Goal: Task Accomplishment & Management: Use online tool/utility

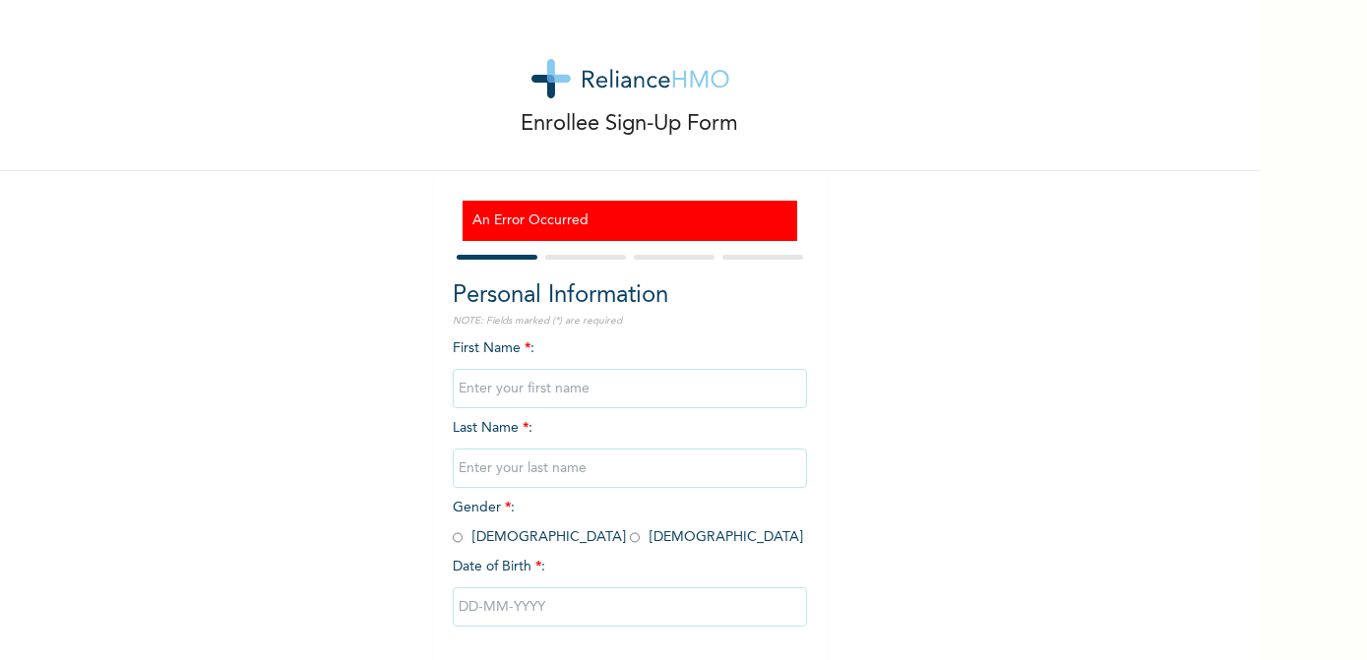
click at [614, 389] on input "text" at bounding box center [630, 388] width 354 height 39
click at [986, 356] on div "Enrollee Sign-Up Form An Error Occurred Personal Information NOTE: Fields marke…" at bounding box center [630, 368] width 1260 height 737
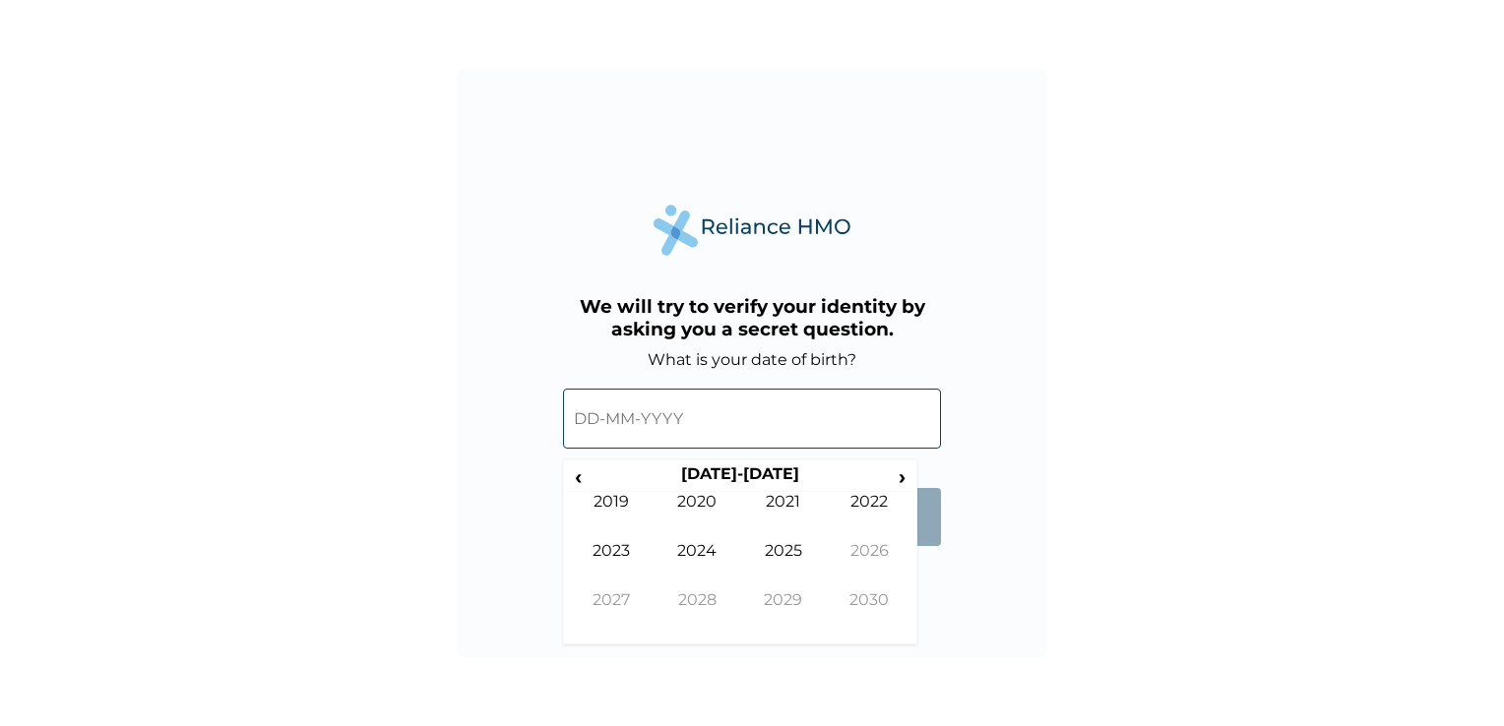
drag, startPoint x: 847, startPoint y: 428, endPoint x: 853, endPoint y: 408, distance: 21.8
click at [847, 427] on input "text" at bounding box center [752, 419] width 378 height 60
click at [723, 474] on th "2020-2029" at bounding box center [740, 479] width 302 height 28
click at [586, 474] on span "‹" at bounding box center [578, 477] width 21 height 25
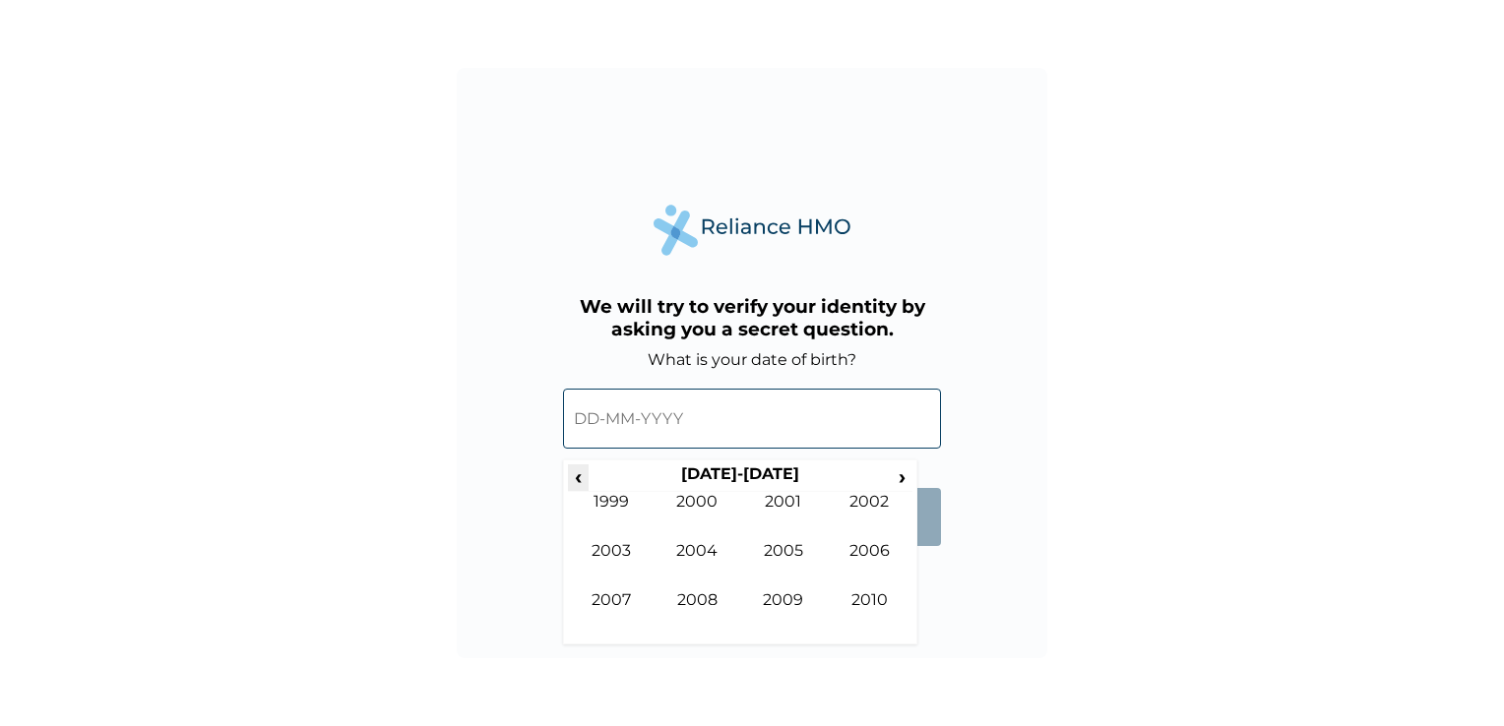
click at [586, 474] on span "‹" at bounding box center [578, 477] width 21 height 25
click at [899, 477] on span "›" at bounding box center [903, 477] width 22 height 25
click at [795, 545] on td "1985" at bounding box center [783, 565] width 87 height 49
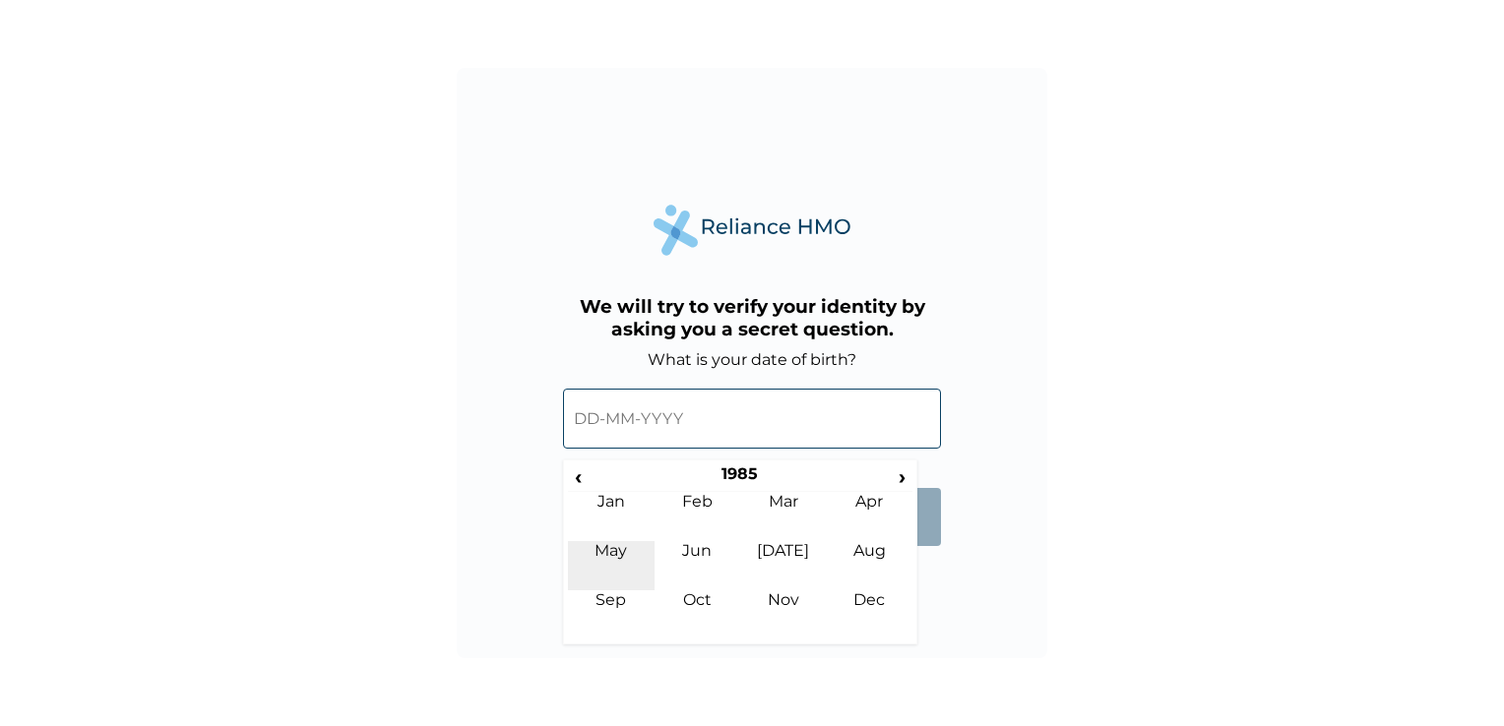
click at [617, 550] on td "May" at bounding box center [611, 565] width 87 height 49
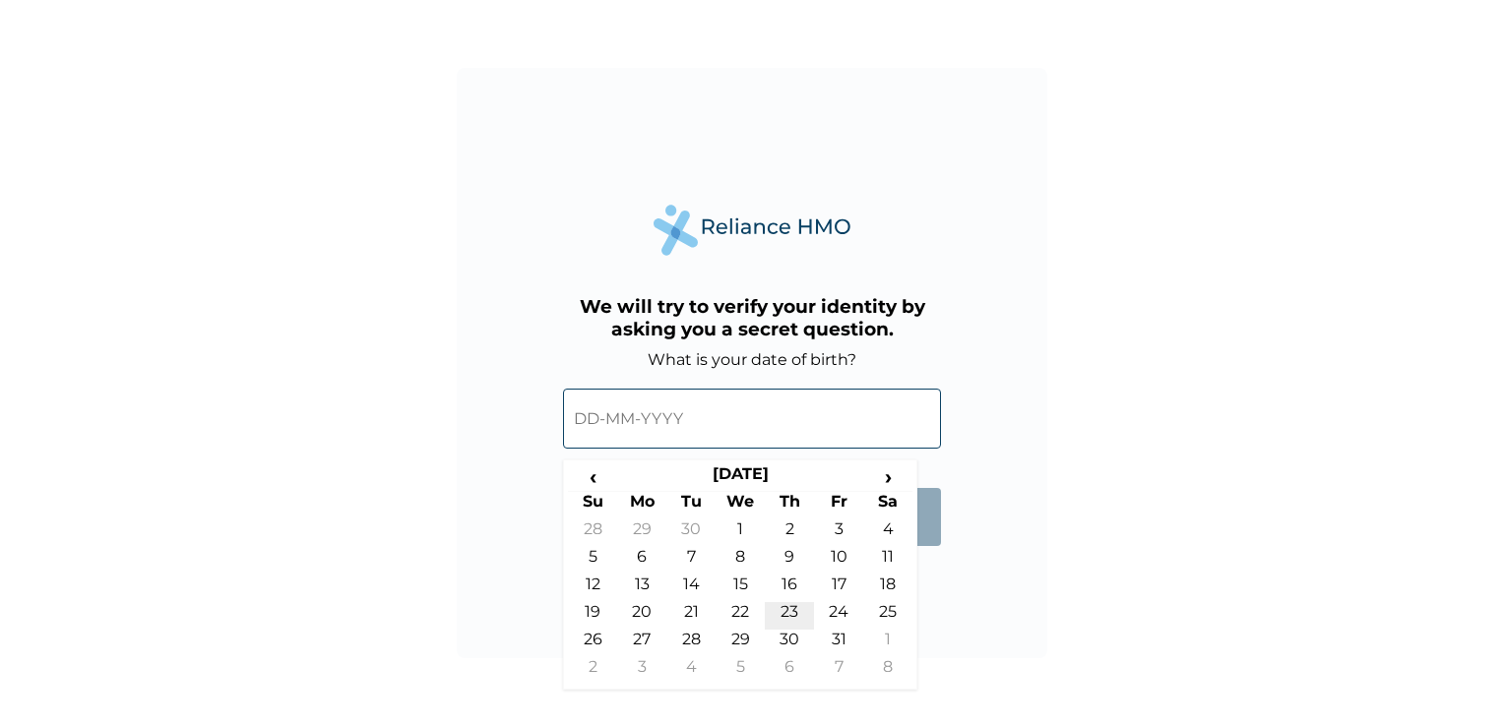
click at [787, 607] on td "23" at bounding box center [789, 616] width 49 height 28
type input "23-05-1985"
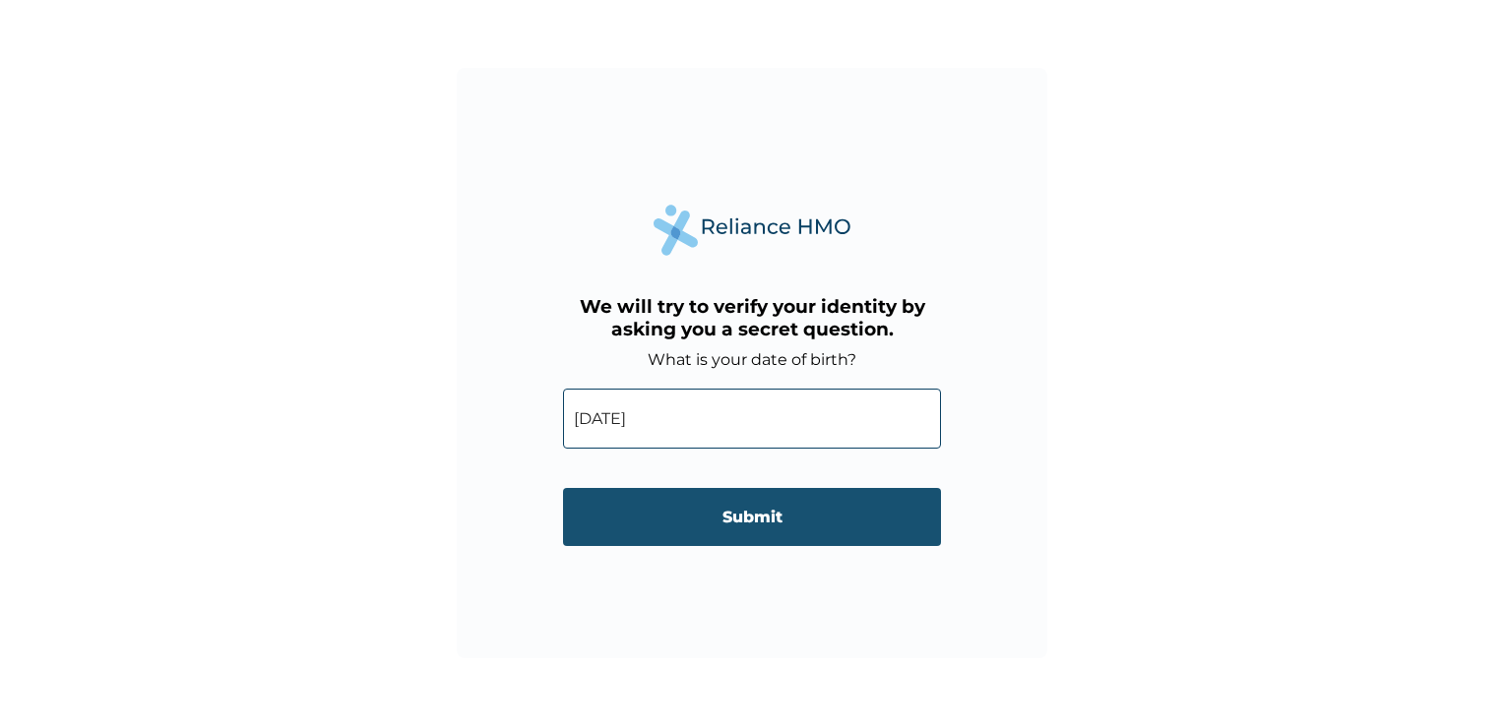
click at [770, 522] on input "Submit" at bounding box center [752, 517] width 378 height 58
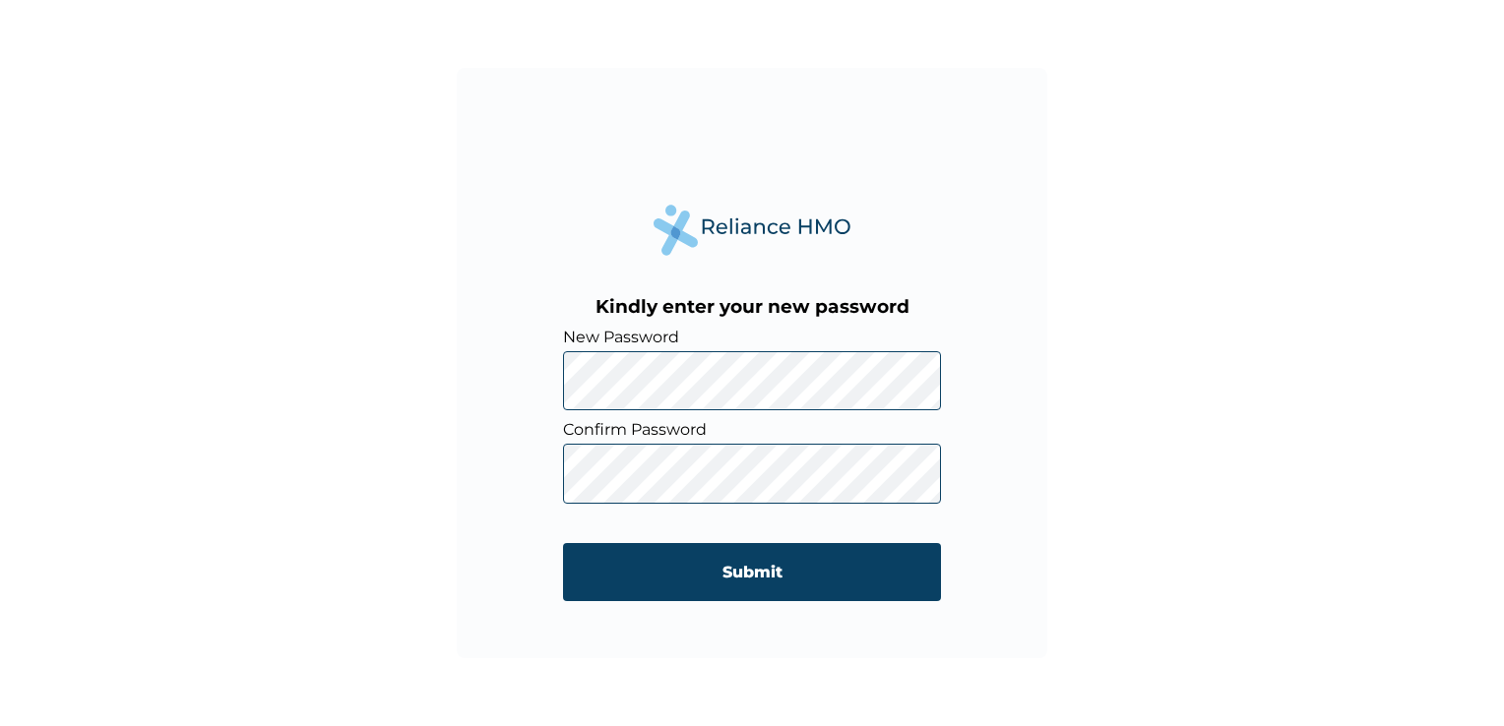
click at [549, 365] on div "Kindly enter your new password New Password Confirm Password Submit" at bounding box center [752, 363] width 591 height 591
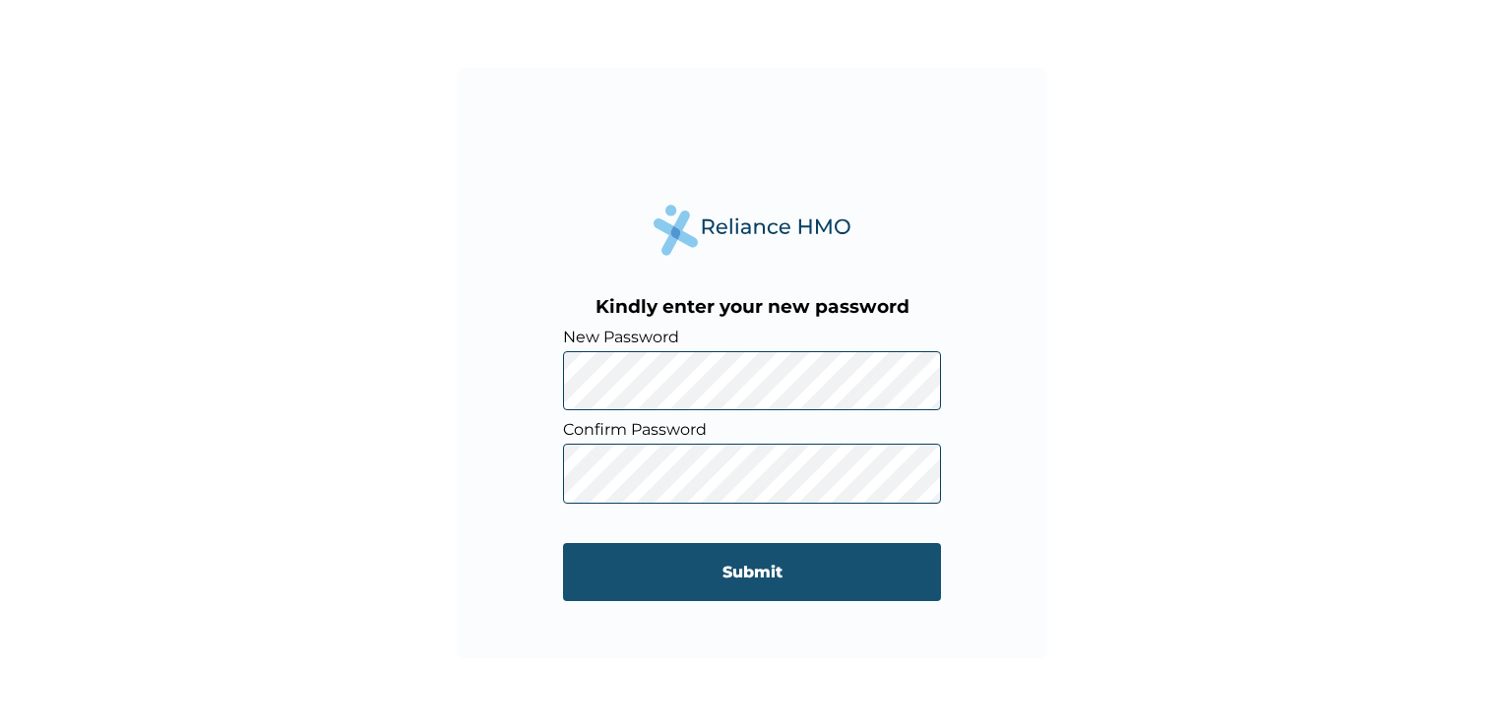
click at [800, 561] on input "Submit" at bounding box center [752, 572] width 378 height 58
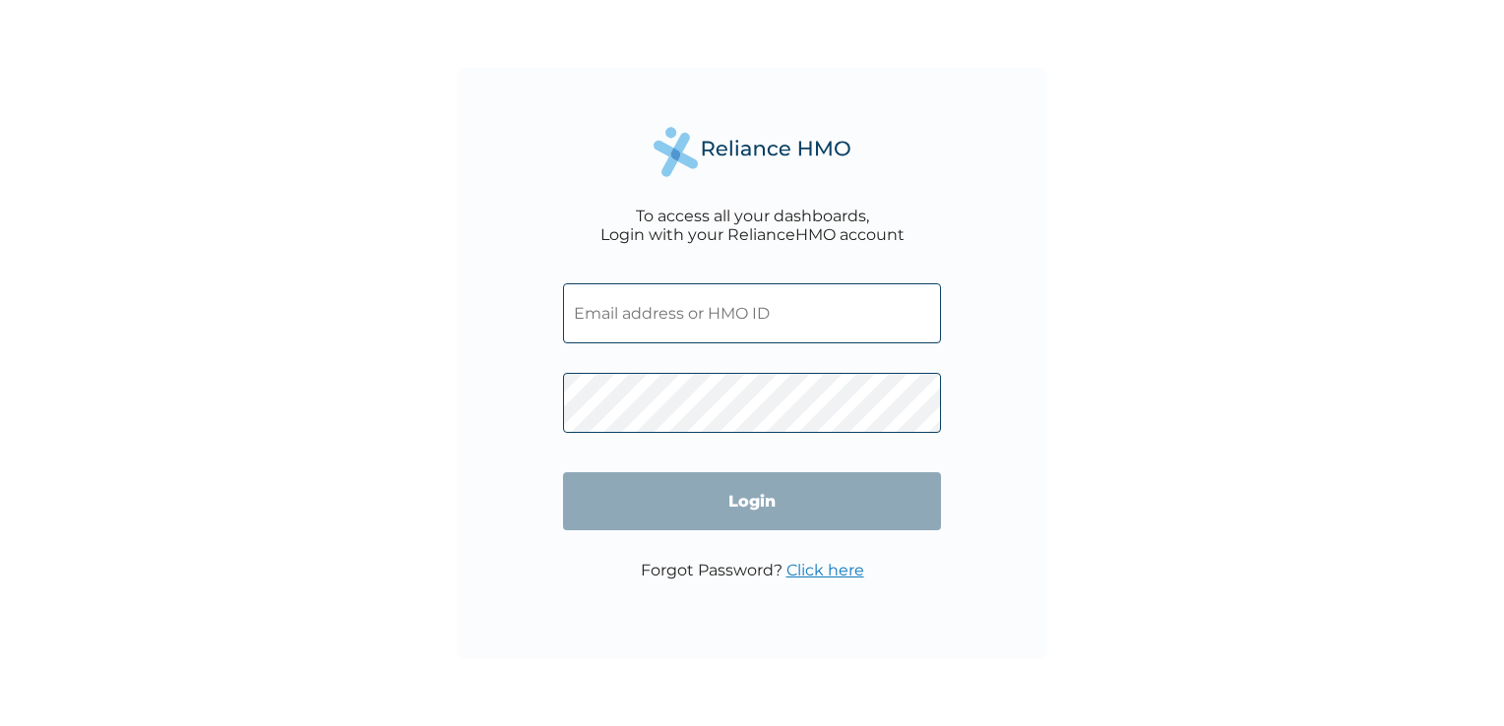
click at [811, 322] on input "text" at bounding box center [752, 313] width 378 height 60
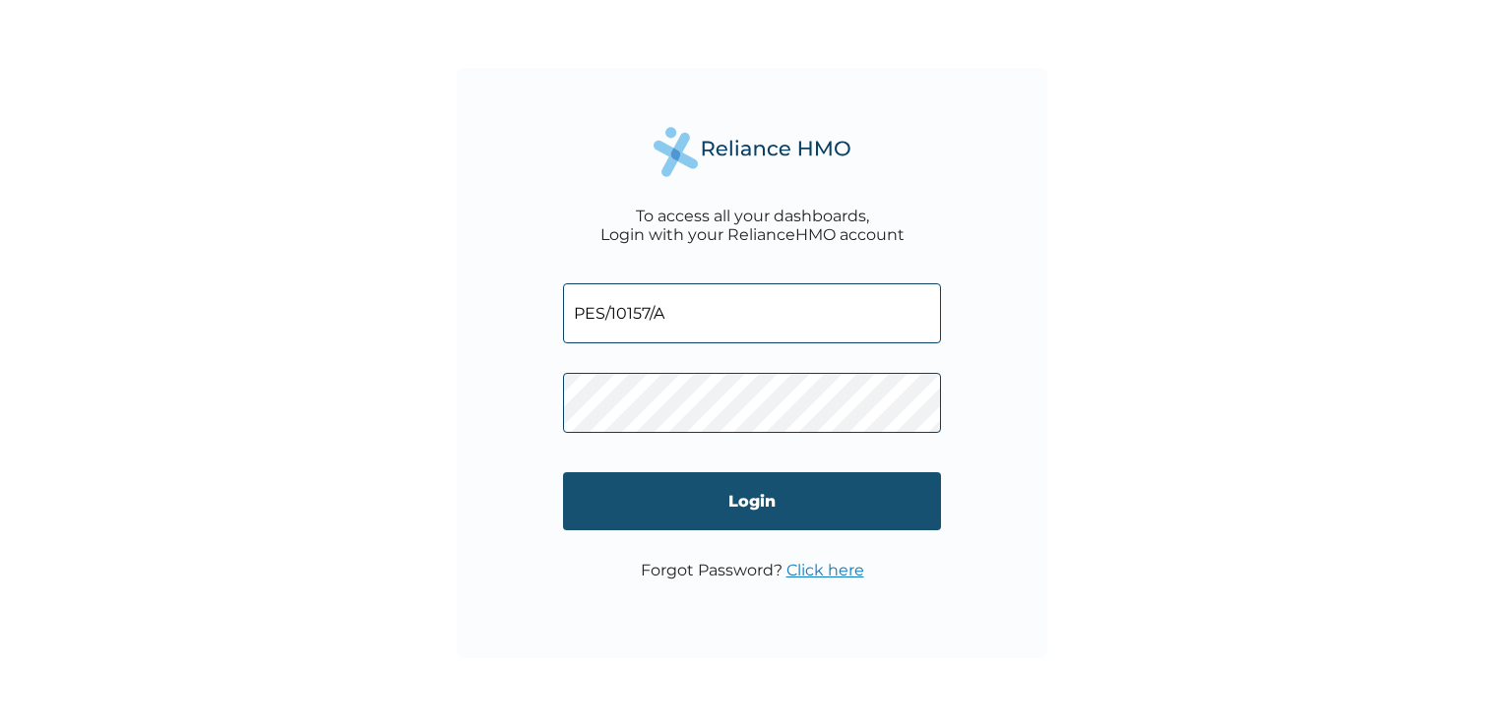
type input "PES/10157/A"
click at [697, 503] on input "Login" at bounding box center [752, 501] width 378 height 58
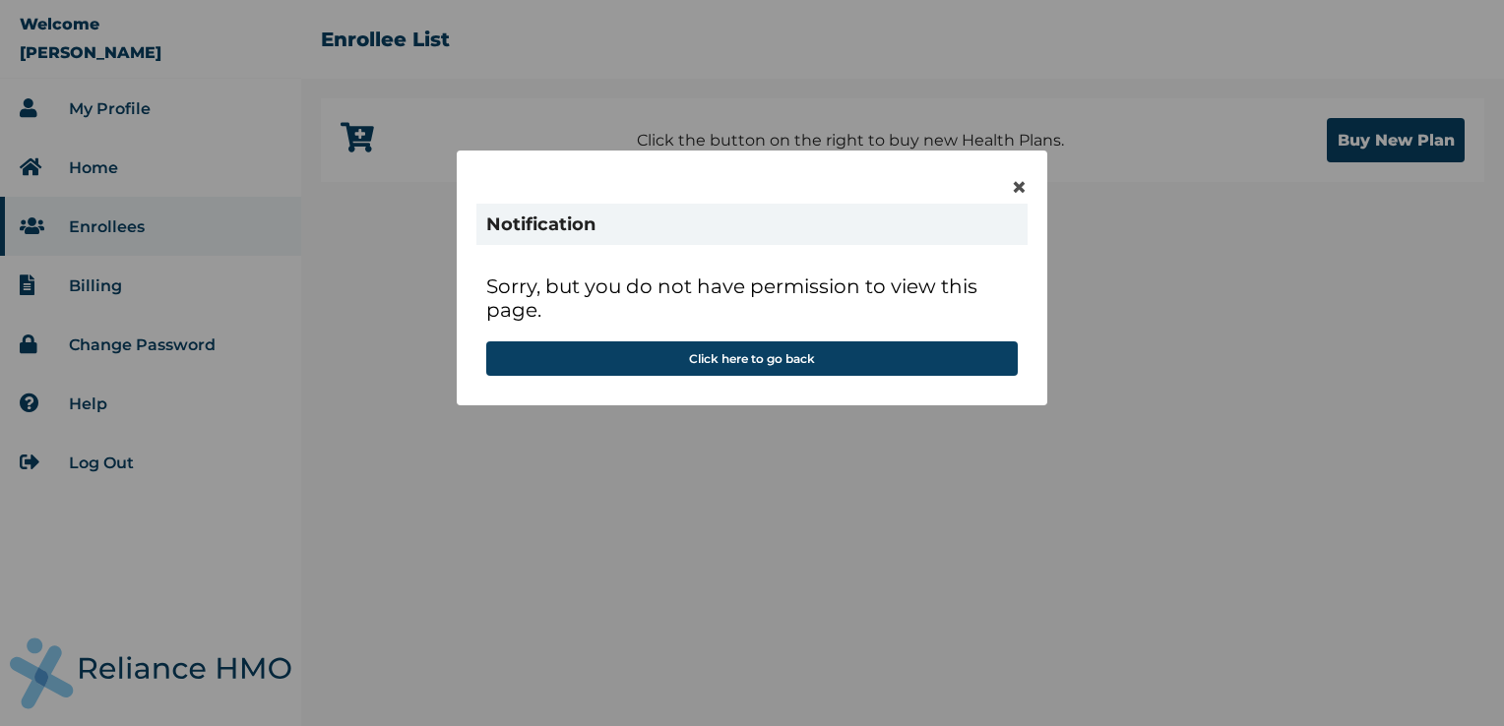
drag, startPoint x: 793, startPoint y: 364, endPoint x: 1019, endPoint y: 223, distance: 265.8
click at [1018, 229] on div "Notification Sorry, but you do not have permission to view this page. Click her…" at bounding box center [751, 295] width 551 height 182
click at [1018, 182] on span "×" at bounding box center [1019, 186] width 17 height 33
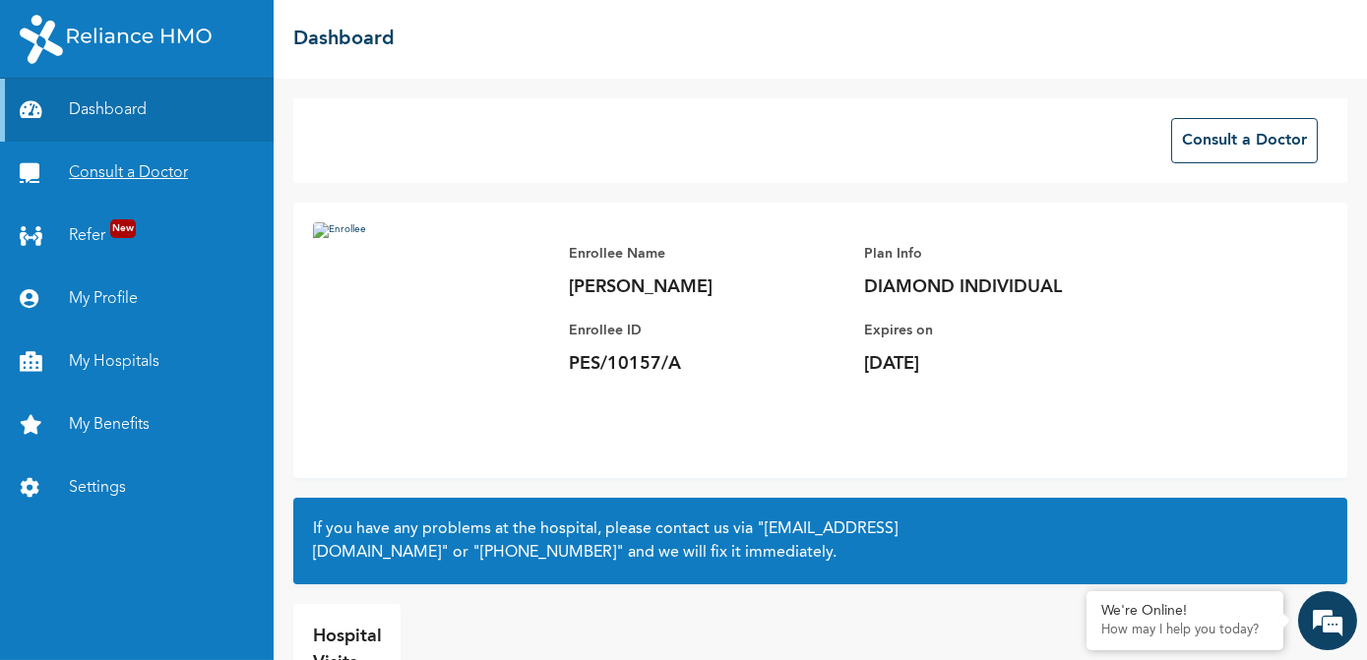
click at [171, 178] on link "Consult a Doctor" at bounding box center [137, 173] width 274 height 63
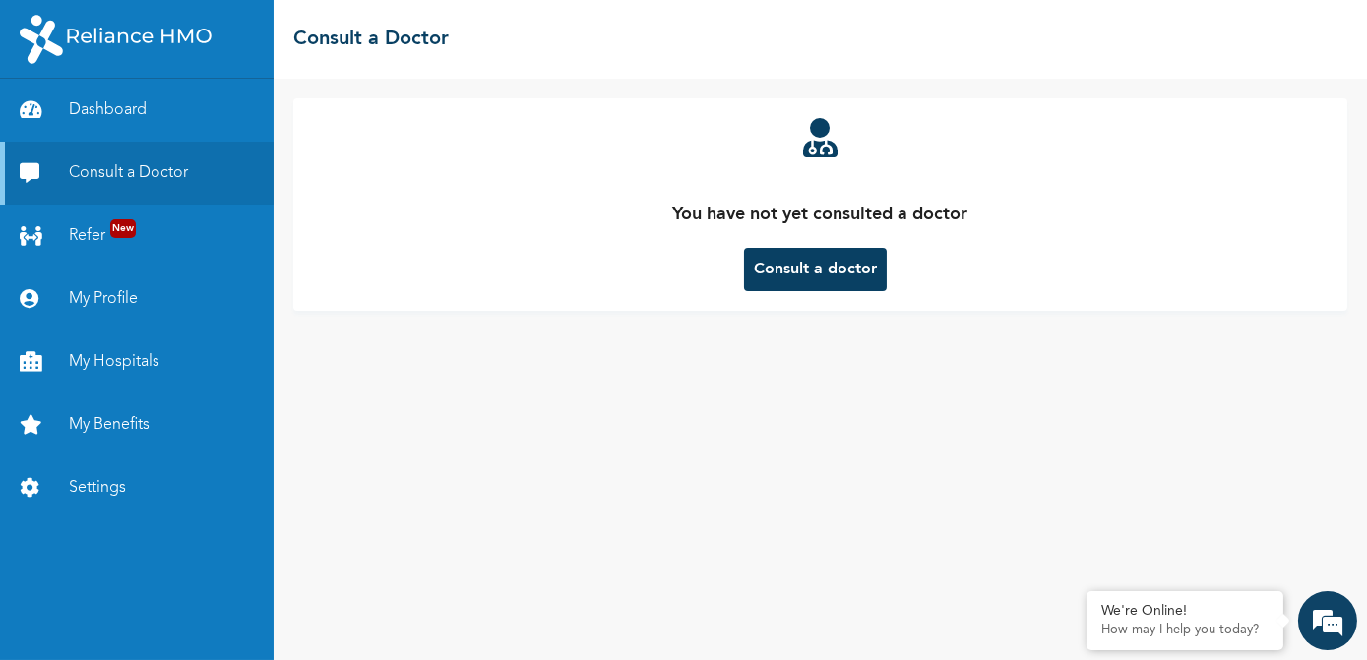
click at [819, 270] on button "Consult a doctor" at bounding box center [815, 269] width 143 height 43
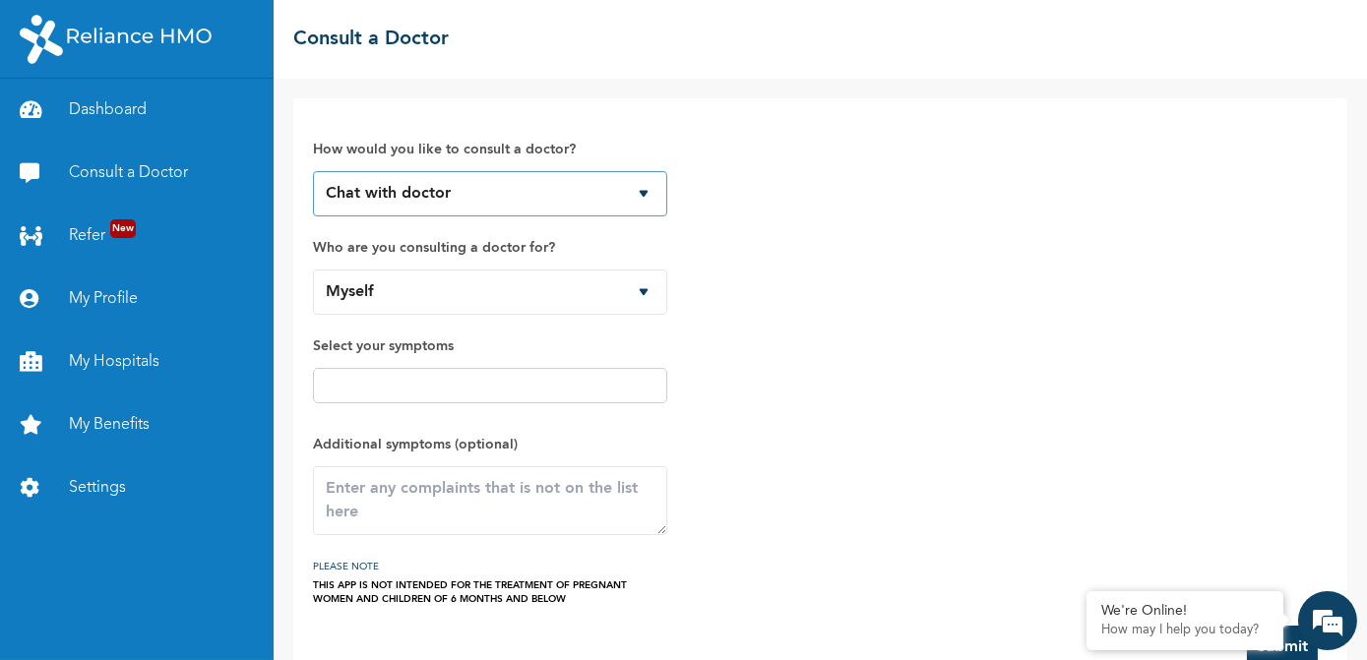
click at [640, 192] on select "Chat with doctor Phone Call" at bounding box center [490, 193] width 354 height 45
click at [735, 213] on div "How would you like to consult a doctor? Chat with doctor Phone Call Who are you…" at bounding box center [820, 362] width 1015 height 488
click at [638, 287] on select "Myself" at bounding box center [490, 292] width 354 height 45
click at [313, 270] on select "Myself" at bounding box center [490, 292] width 354 height 45
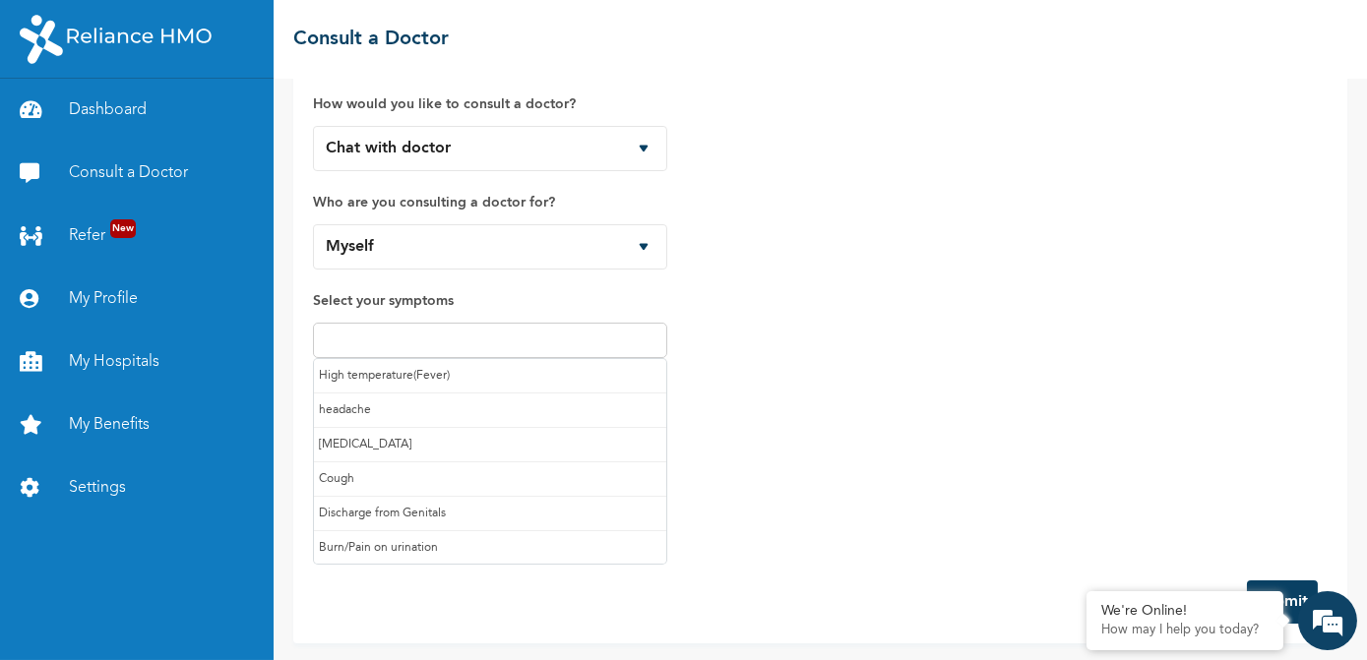
click at [622, 344] on input "text" at bounding box center [490, 341] width 343 height 24
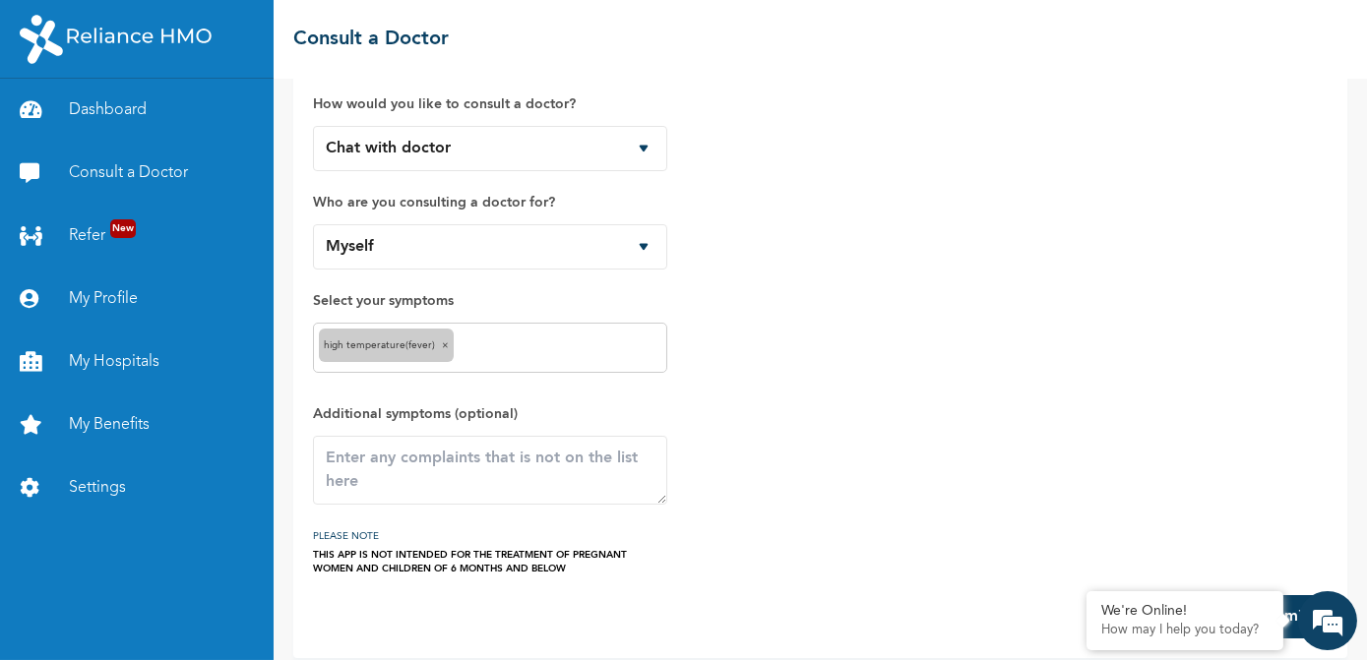
click at [442, 342] on span "×" at bounding box center [445, 346] width 7 height 10
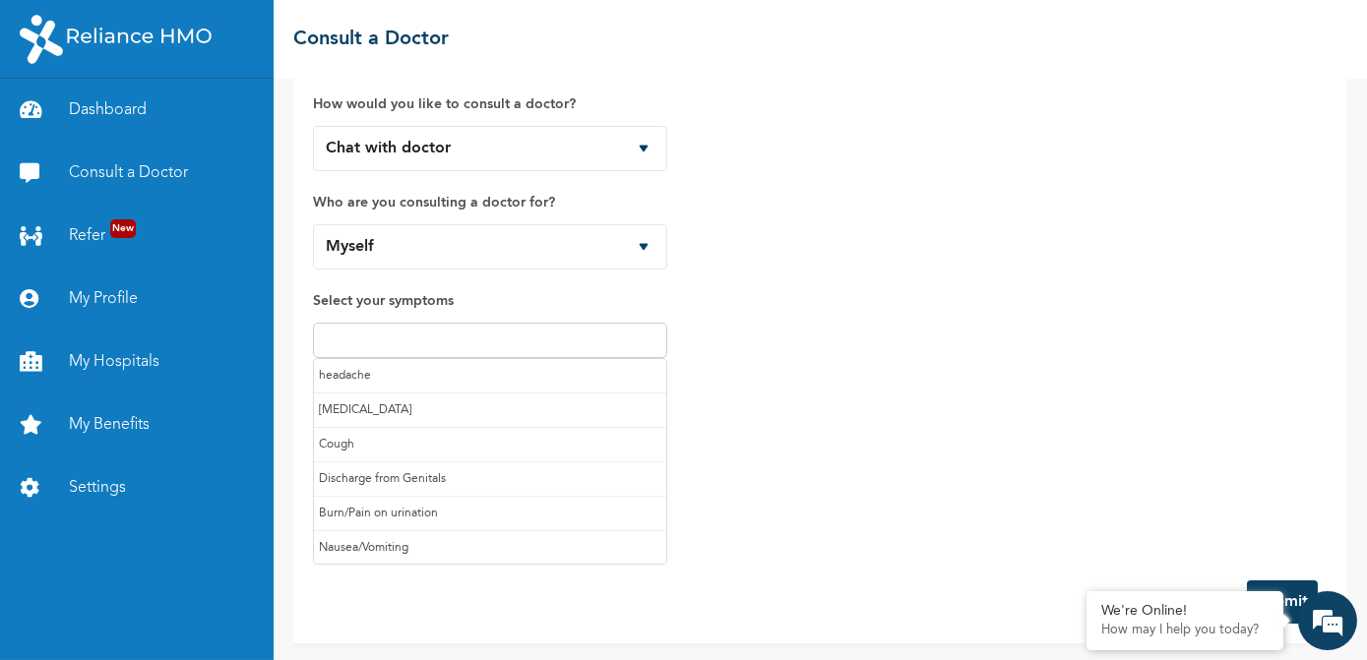
click at [522, 343] on input "text" at bounding box center [490, 341] width 343 height 24
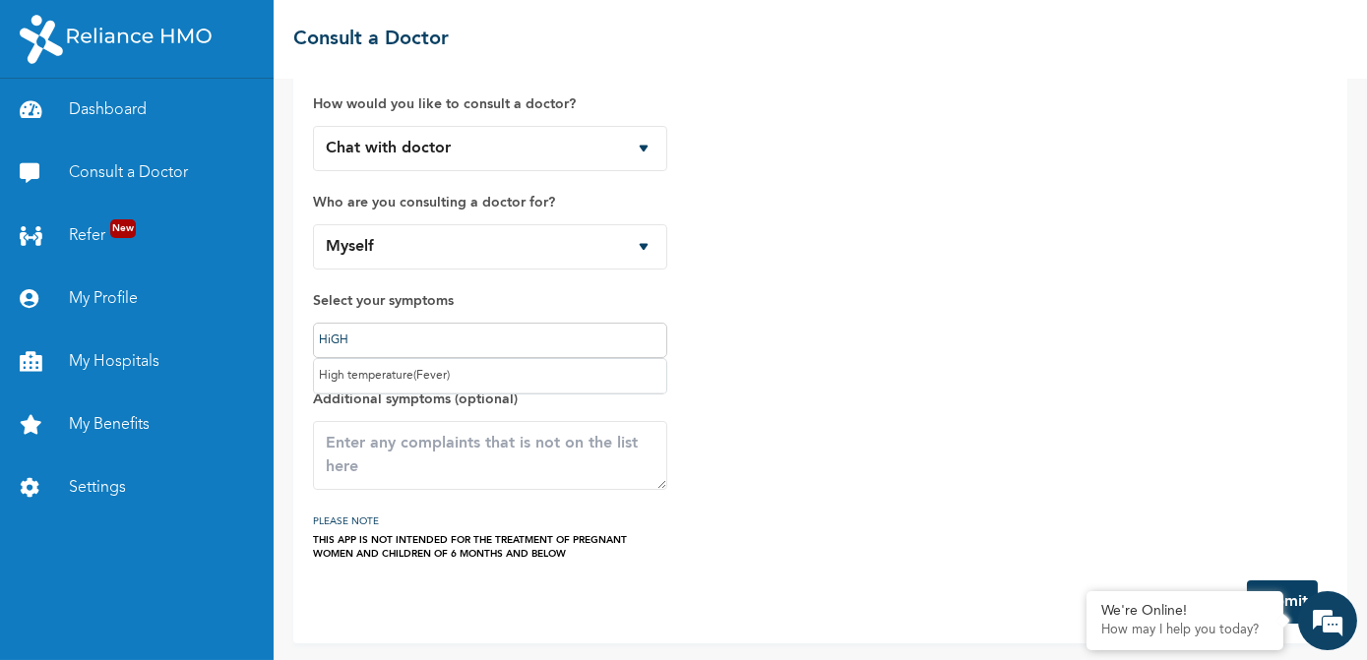
type input "HiGH"
